Goal: Transaction & Acquisition: Purchase product/service

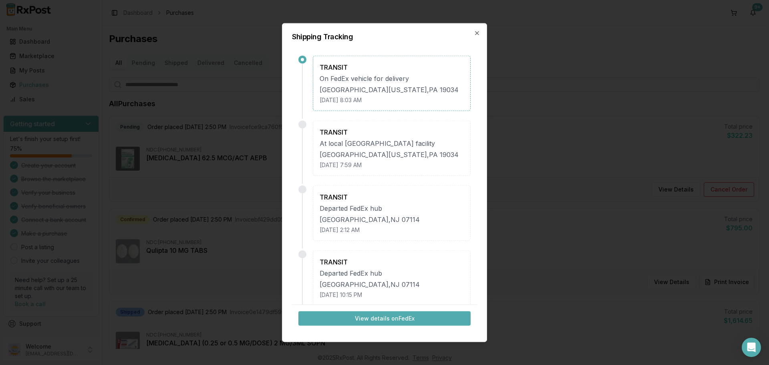
scroll to position [80, 0]
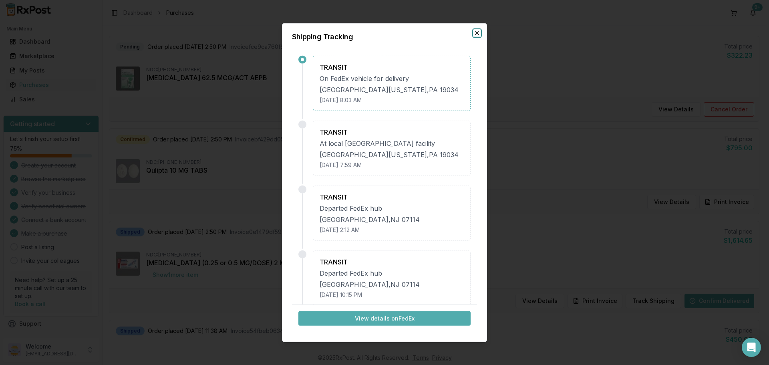
click at [476, 34] on icon "button" at bounding box center [477, 33] width 6 height 6
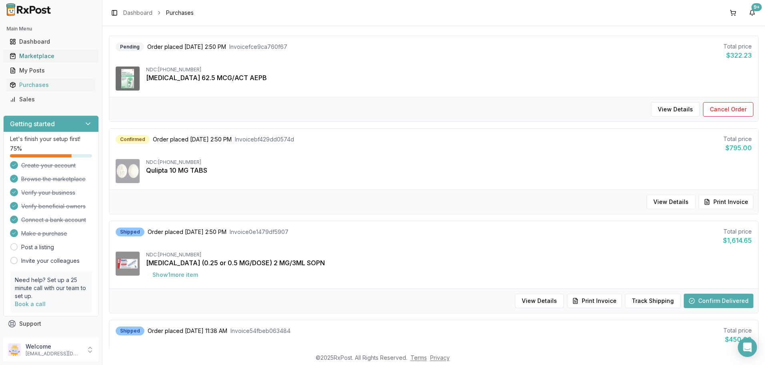
click at [49, 58] on div "Marketplace" at bounding box center [51, 56] width 83 height 8
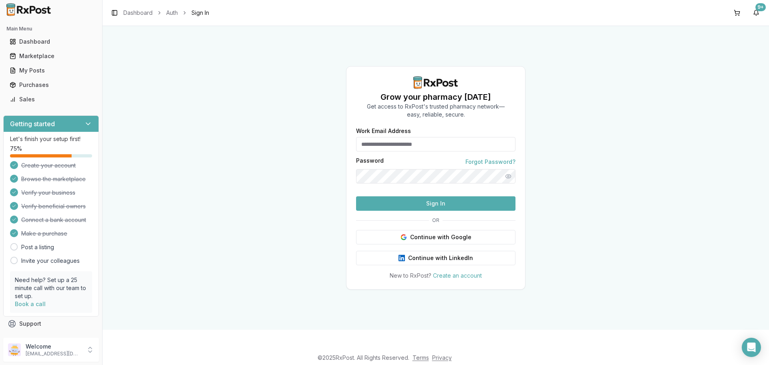
type input "**********"
click at [406, 211] on button "Sign In" at bounding box center [435, 203] width 159 height 14
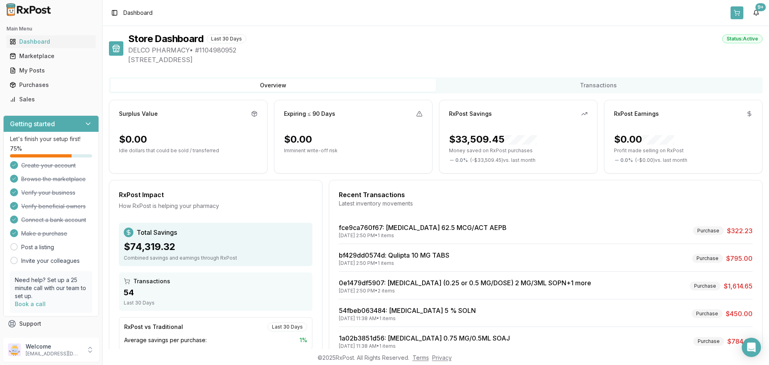
click at [739, 13] on button at bounding box center [736, 12] width 13 height 13
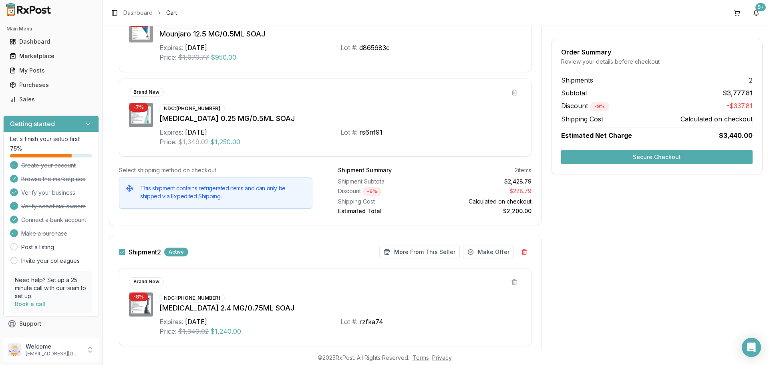
scroll to position [200, 0]
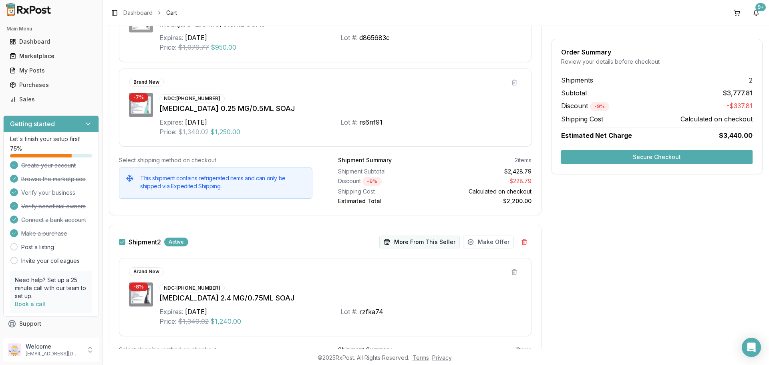
click at [407, 242] on button "More From This Seller" at bounding box center [419, 241] width 80 height 13
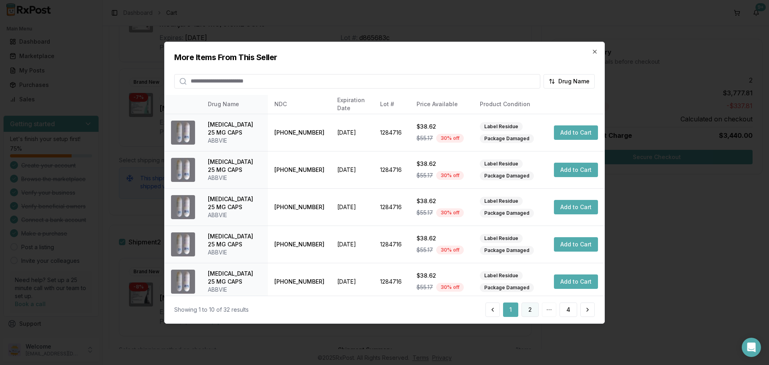
click at [535, 308] on button "2" at bounding box center [529, 309] width 17 height 14
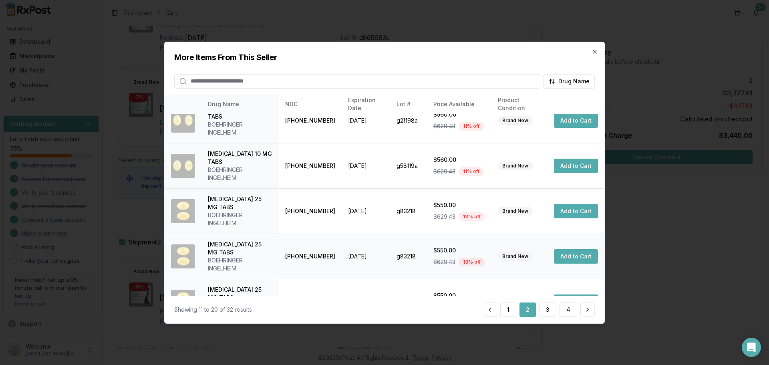
scroll to position [120, 0]
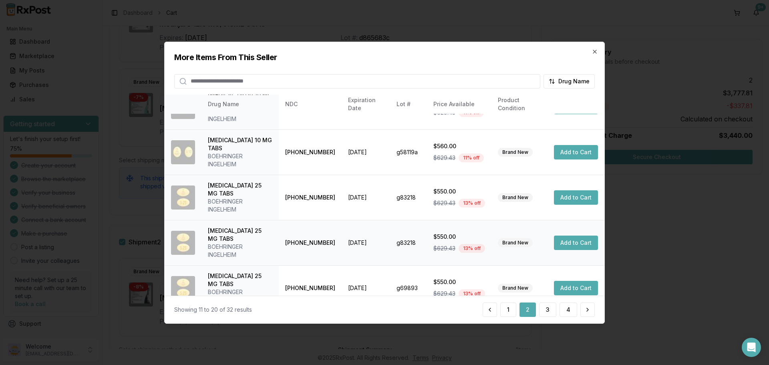
click at [562, 235] on button "Add to Cart" at bounding box center [576, 242] width 44 height 14
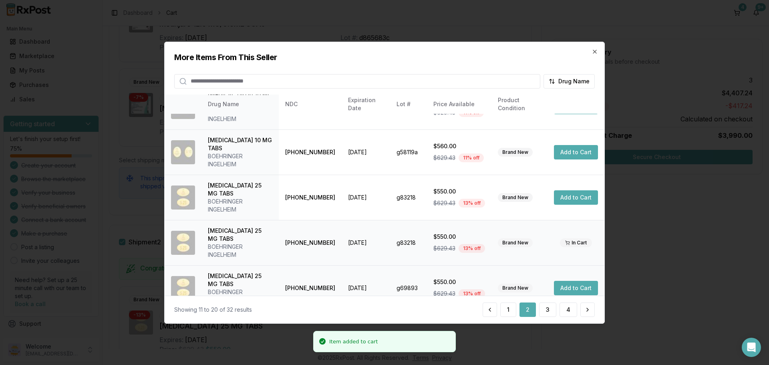
click at [559, 281] on button "Add to Cart" at bounding box center [576, 288] width 44 height 14
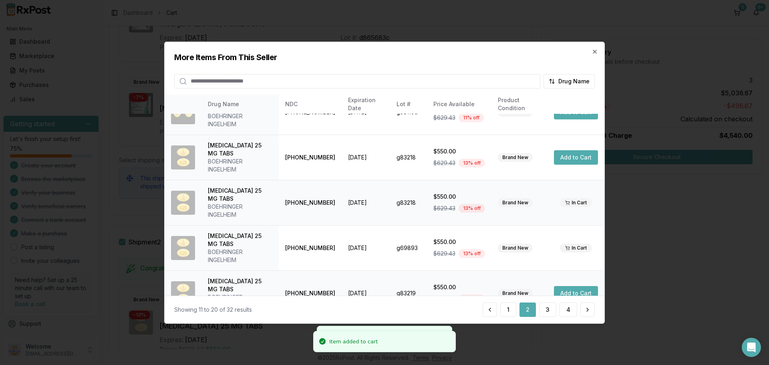
click at [563, 286] on button "Add to Cart" at bounding box center [576, 293] width 44 height 14
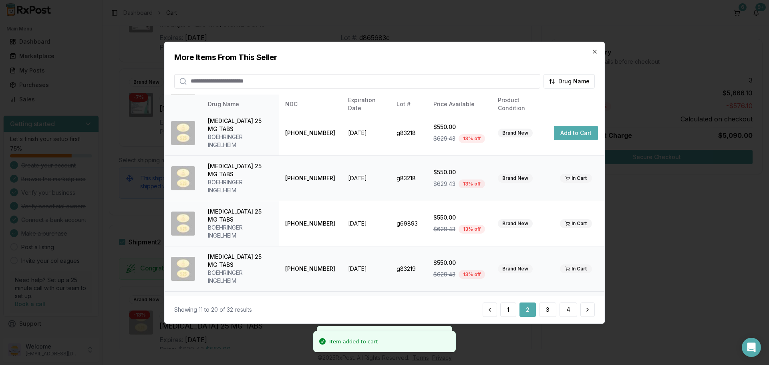
scroll to position [191, 0]
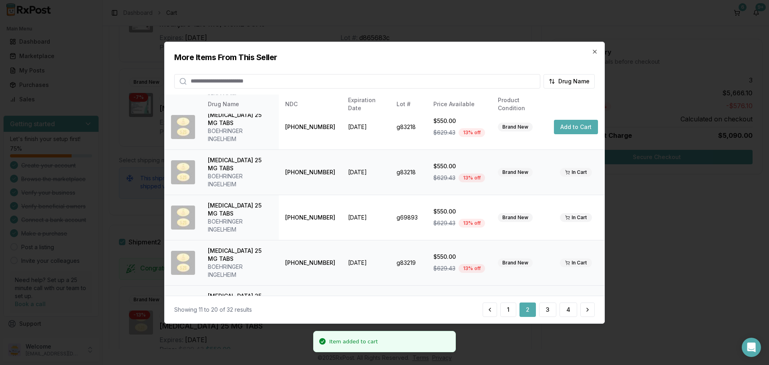
click at [572, 301] on button "Add to Cart" at bounding box center [576, 308] width 44 height 14
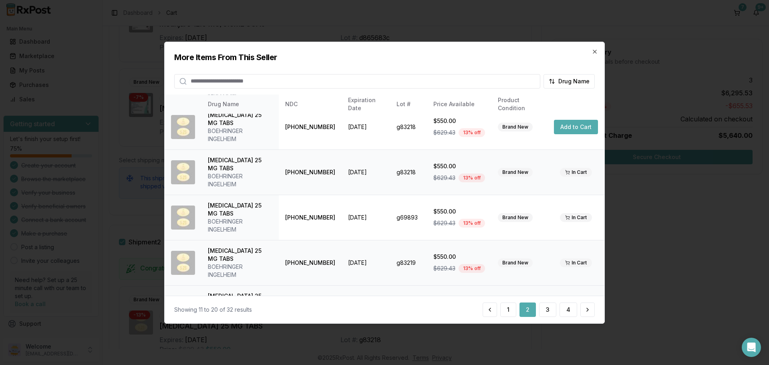
click at [568, 346] on button "Add to Cart" at bounding box center [576, 353] width 44 height 14
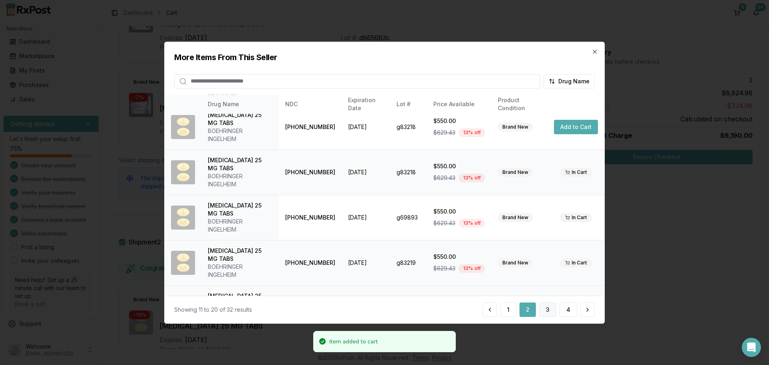
click at [552, 313] on button "3" at bounding box center [547, 309] width 17 height 14
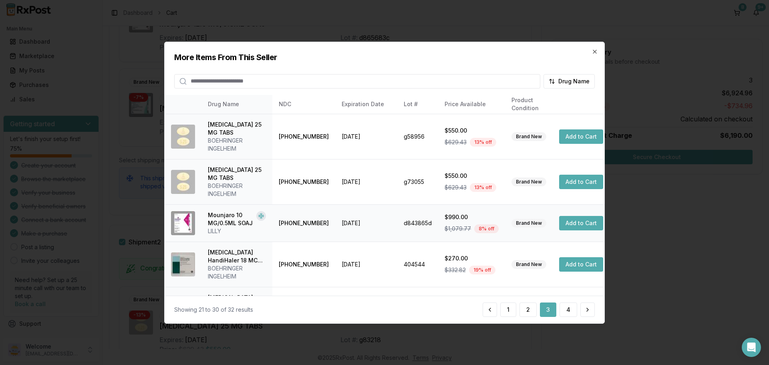
click at [565, 216] on button "Add to Cart" at bounding box center [581, 223] width 44 height 14
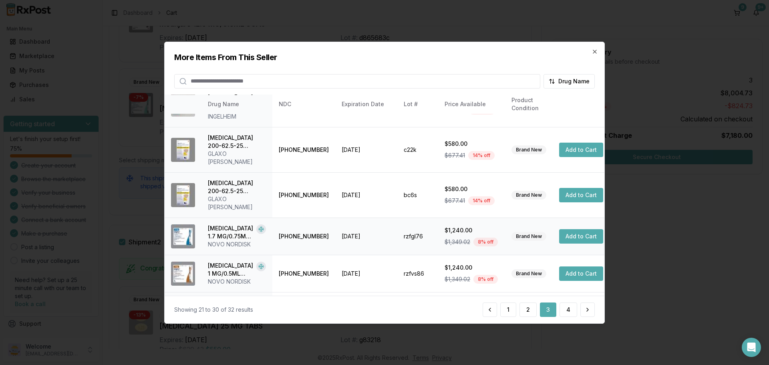
scroll to position [207, 0]
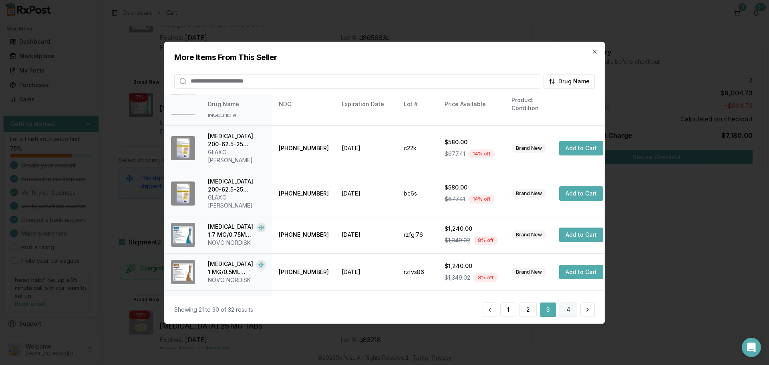
click at [569, 313] on button "4" at bounding box center [568, 309] width 18 height 14
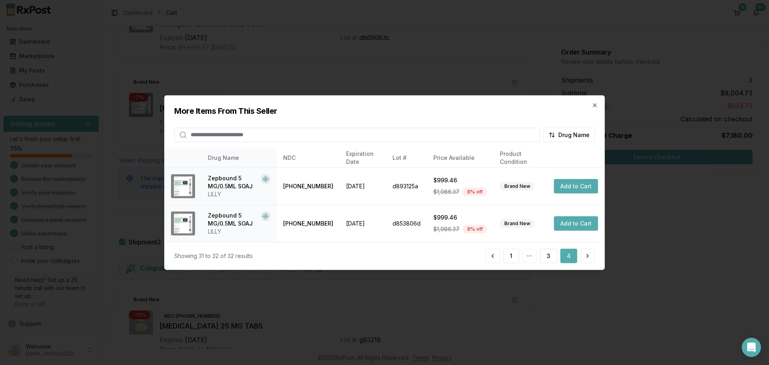
click at [597, 108] on div "More Items From This Seller Drug Name" at bounding box center [385, 118] width 440 height 46
click at [594, 108] on icon "button" at bounding box center [594, 105] width 6 height 6
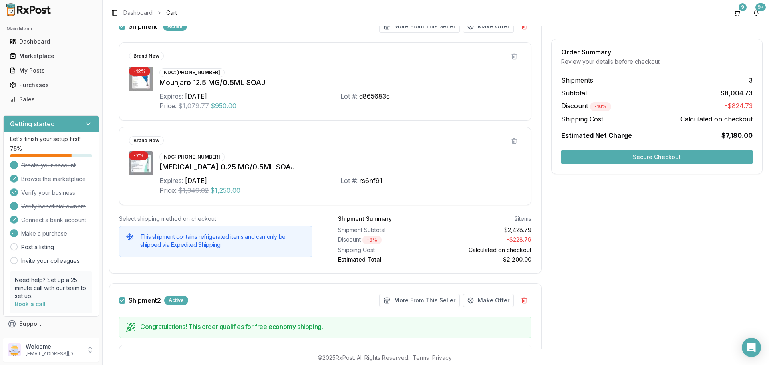
scroll to position [80, 0]
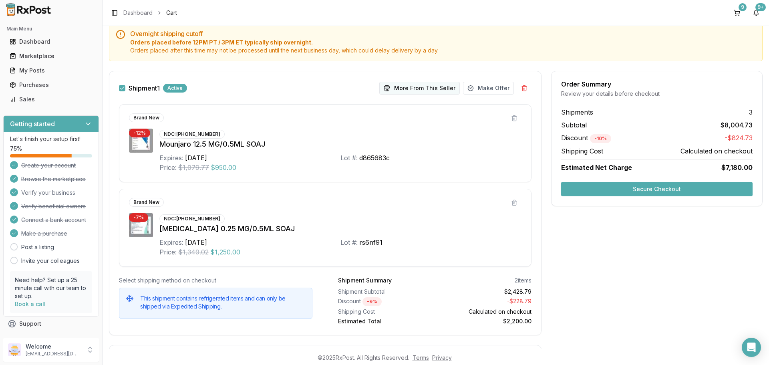
click at [411, 89] on button "More From This Seller" at bounding box center [419, 88] width 80 height 13
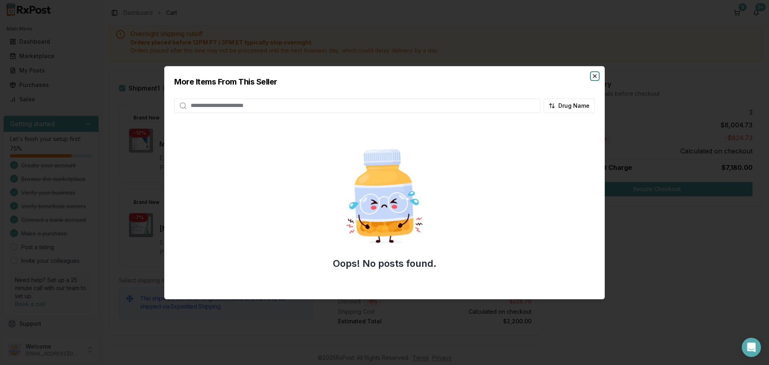
click at [595, 76] on icon "button" at bounding box center [594, 75] width 3 height 3
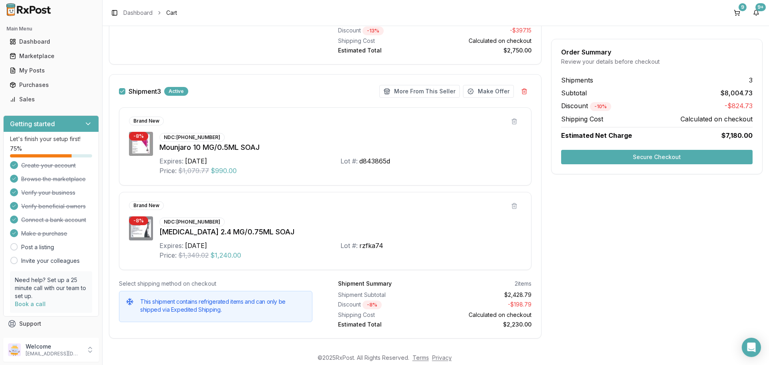
scroll to position [918, 0]
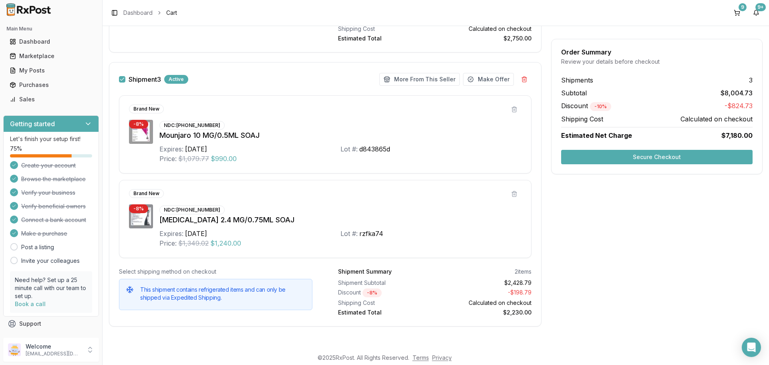
click at [632, 160] on button "Secure Checkout" at bounding box center [656, 157] width 191 height 14
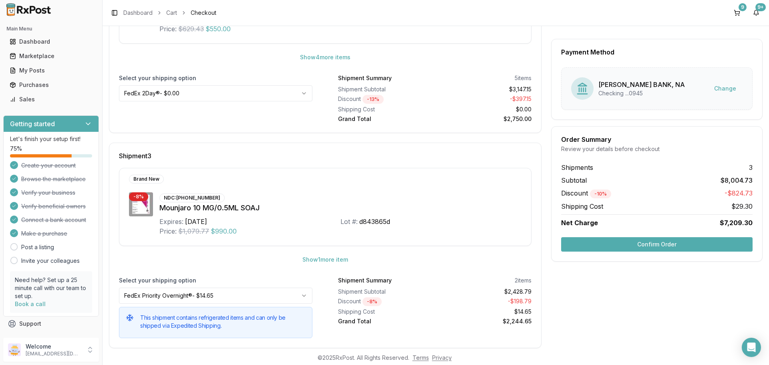
scroll to position [434, 0]
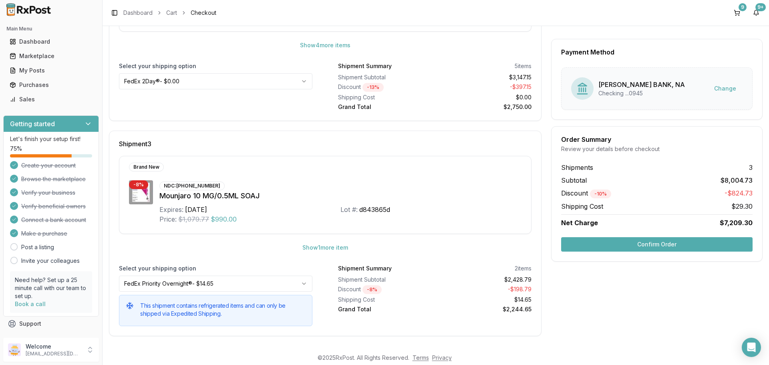
click at [639, 246] on button "Confirm Order" at bounding box center [656, 244] width 191 height 14
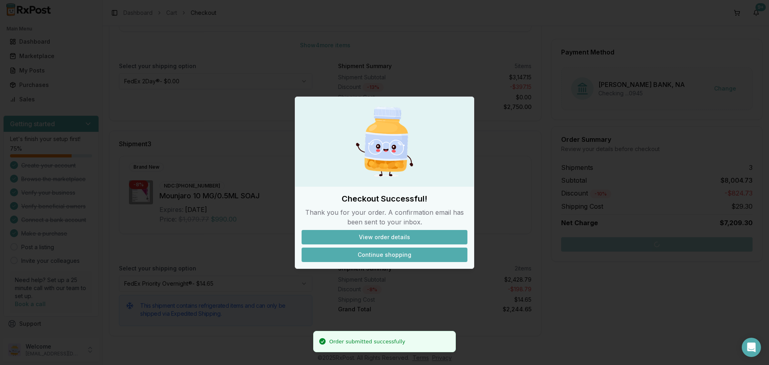
click at [397, 254] on button "Continue shopping" at bounding box center [384, 254] width 166 height 14
